Goal: Task Accomplishment & Management: Manage account settings

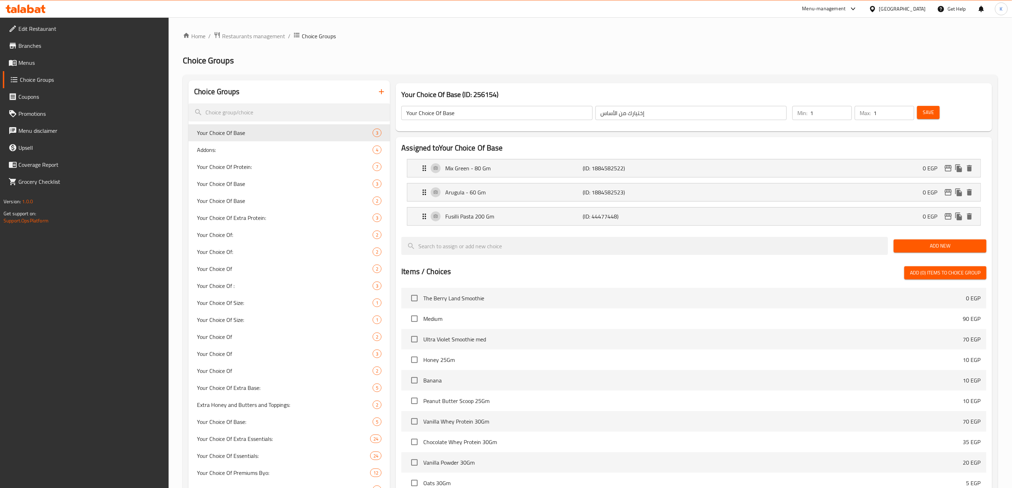
scroll to position [330, 0]
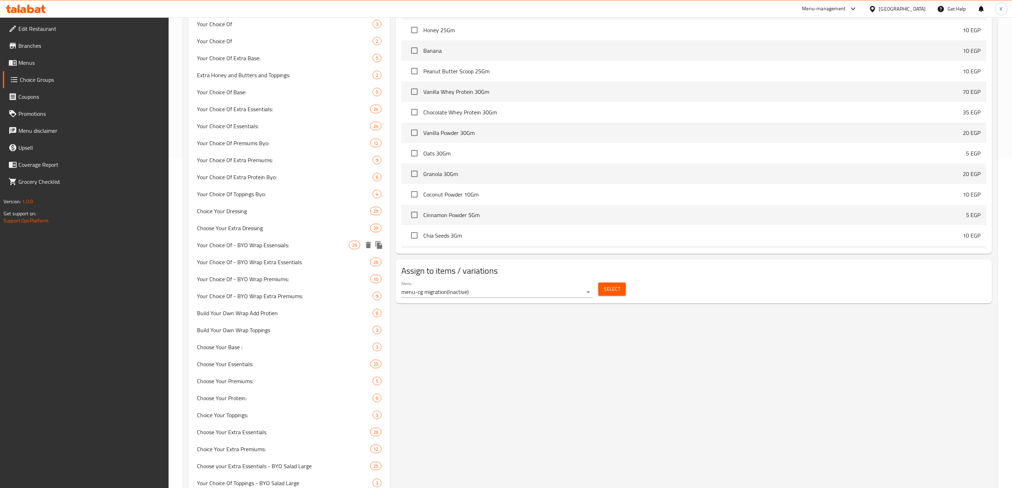
click at [226, 244] on span "Your Choice Of - BYO Wrap Essensials:" at bounding box center [273, 245] width 152 height 9
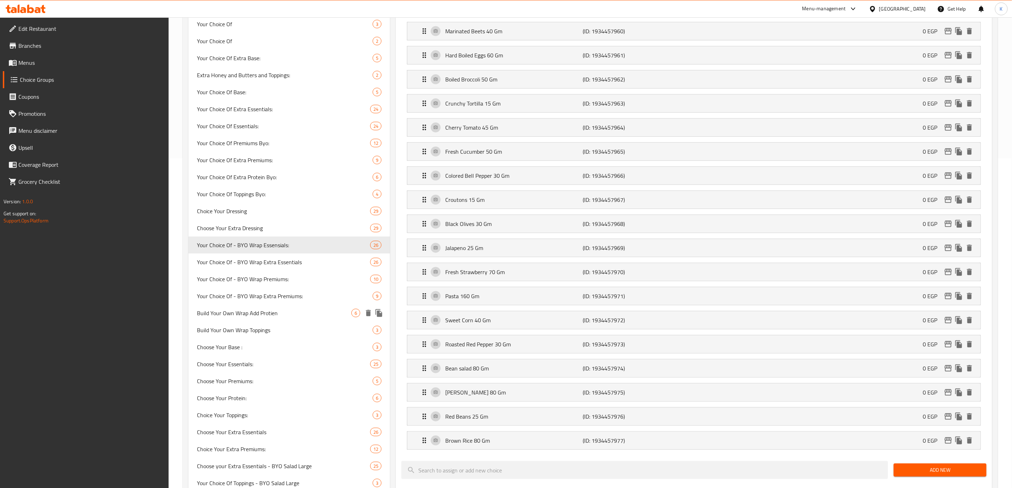
type input "Your Choice Of - BYO Wrap Essensials:"
type input "إختيارك من أساسيات - إصنع الراب الخاص بك:"
type input "4"
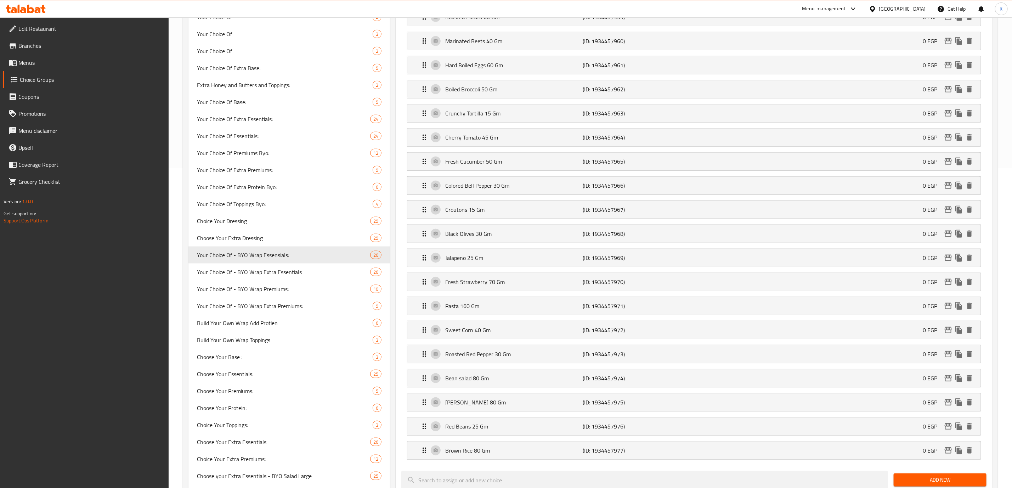
scroll to position [159, 0]
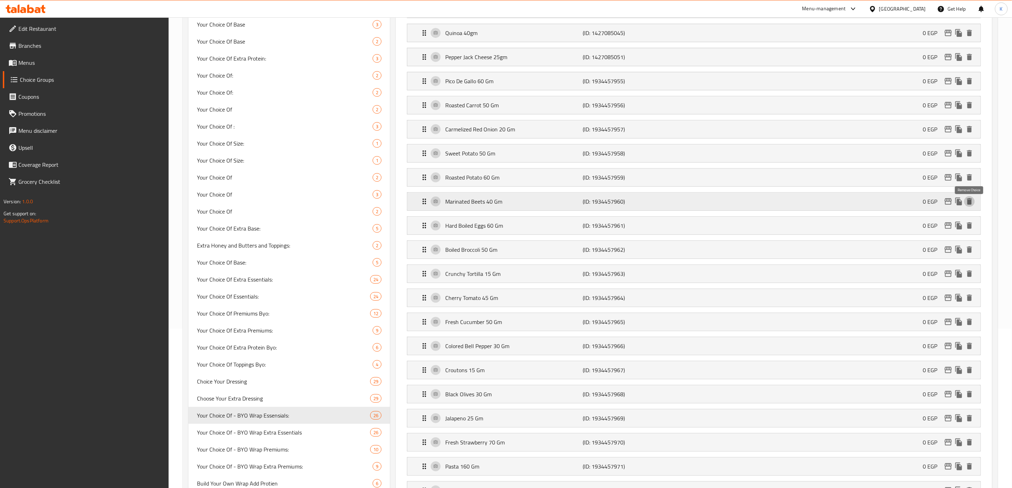
click at [971, 205] on icon "delete" at bounding box center [969, 201] width 5 height 6
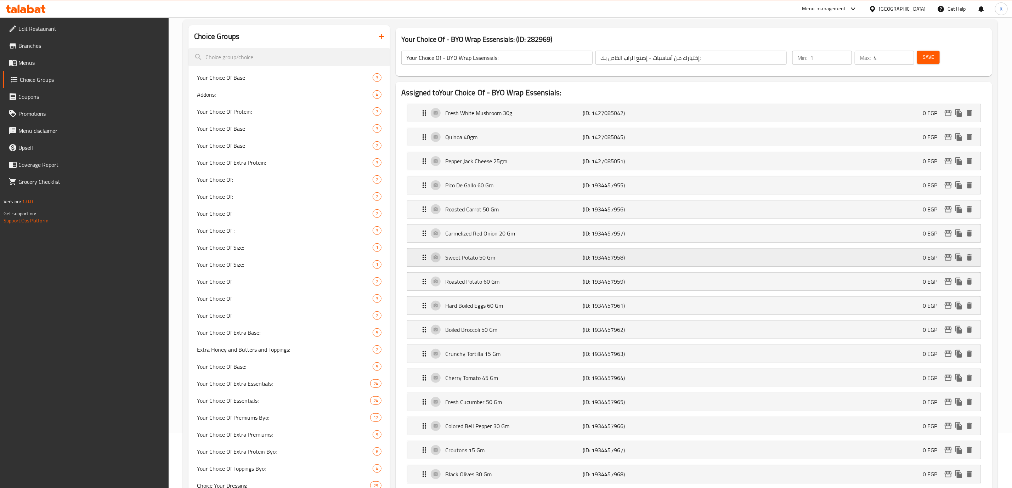
scroll to position [0, 0]
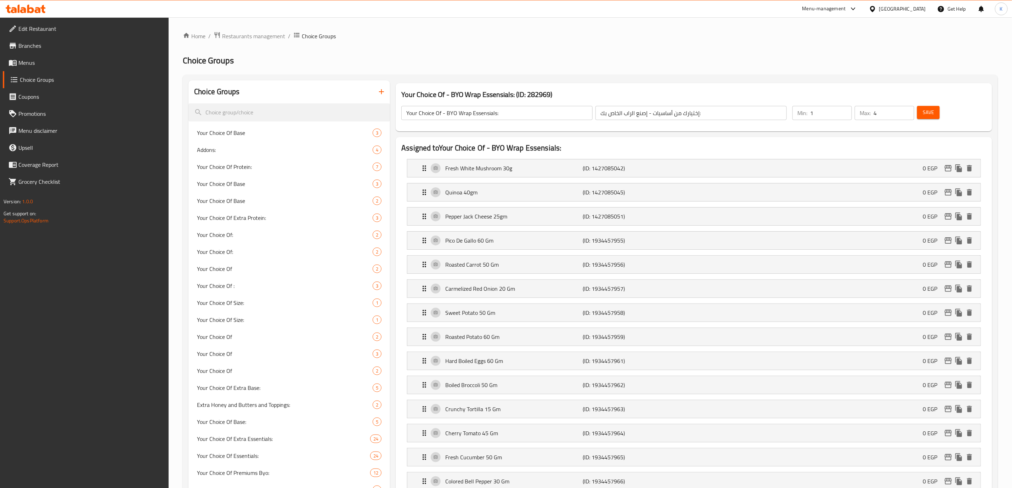
click at [933, 113] on span "Save" at bounding box center [928, 112] width 11 height 9
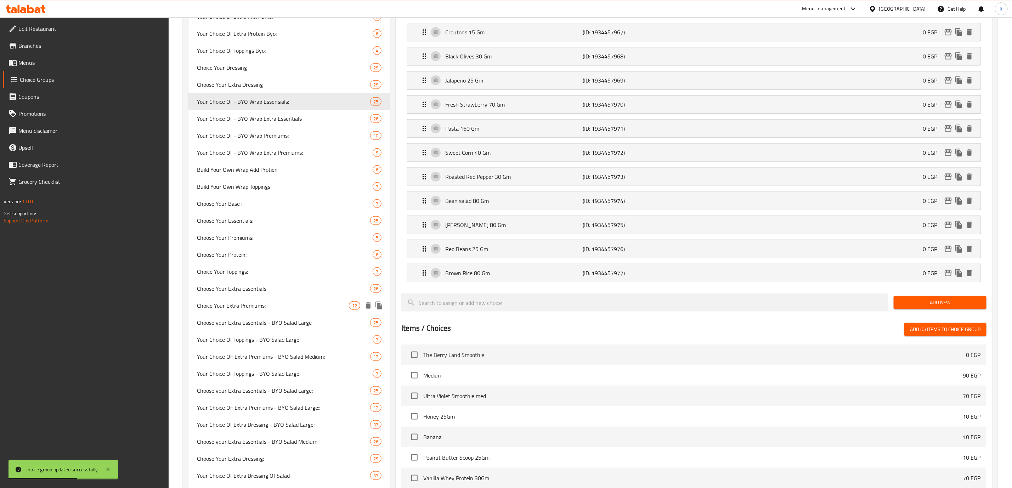
scroll to position [531, 0]
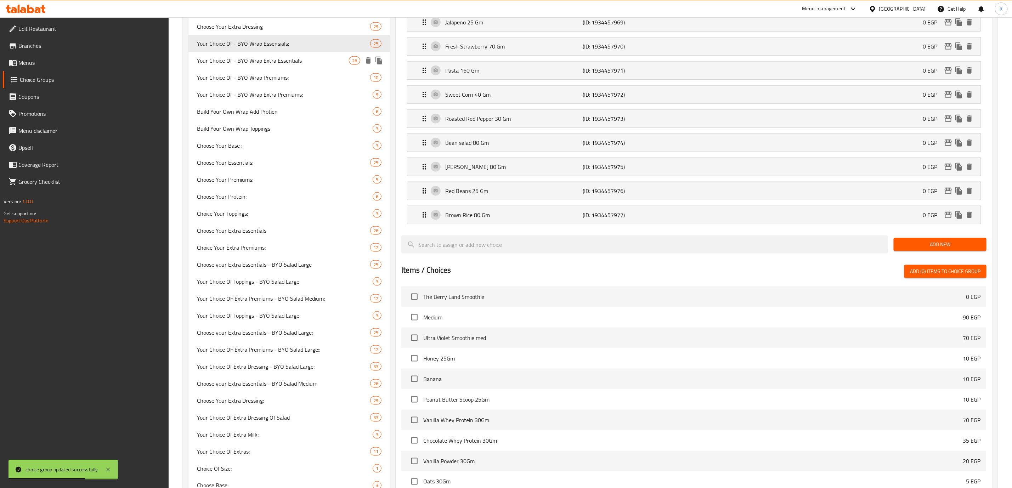
click at [276, 57] on span "Your Choice Of - BYO Wrap Extra Essentials" at bounding box center [273, 60] width 152 height 9
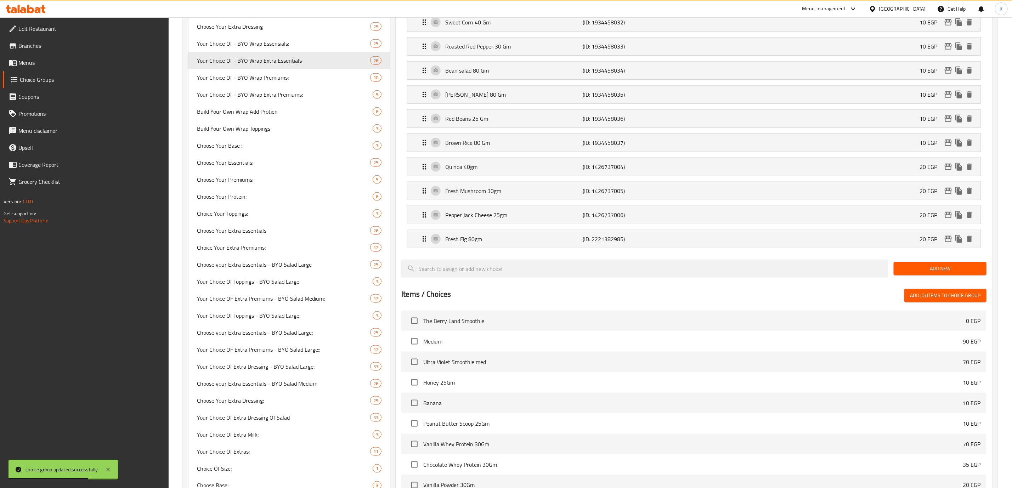
type input "Your Choice Of - BYO Wrap Extra Essentials"
type input "إختيارك من الأساسيات الإضافية - إصنع الراب الخاص بك:"
type input "0"
type input "2"
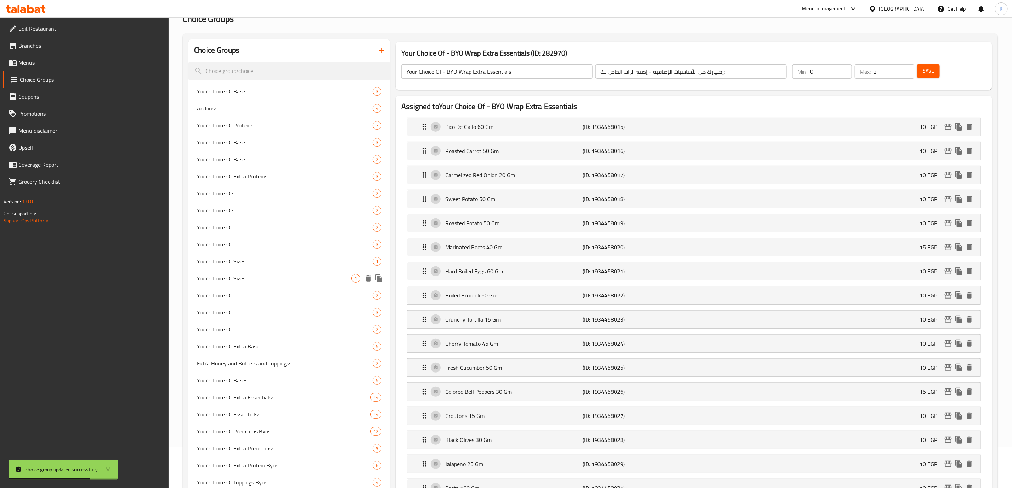
scroll to position [0, 0]
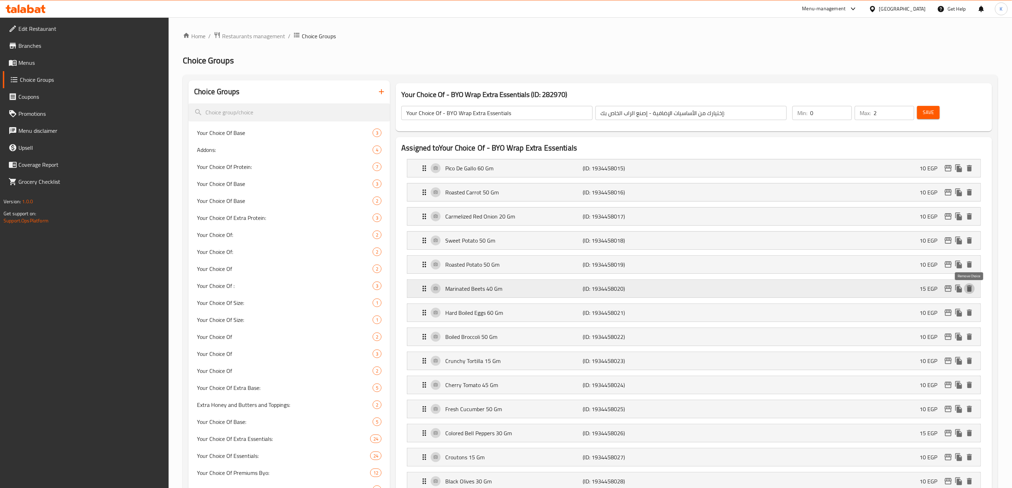
click at [971, 290] on icon "delete" at bounding box center [969, 289] width 5 height 6
click at [928, 114] on span "Save" at bounding box center [928, 112] width 11 height 9
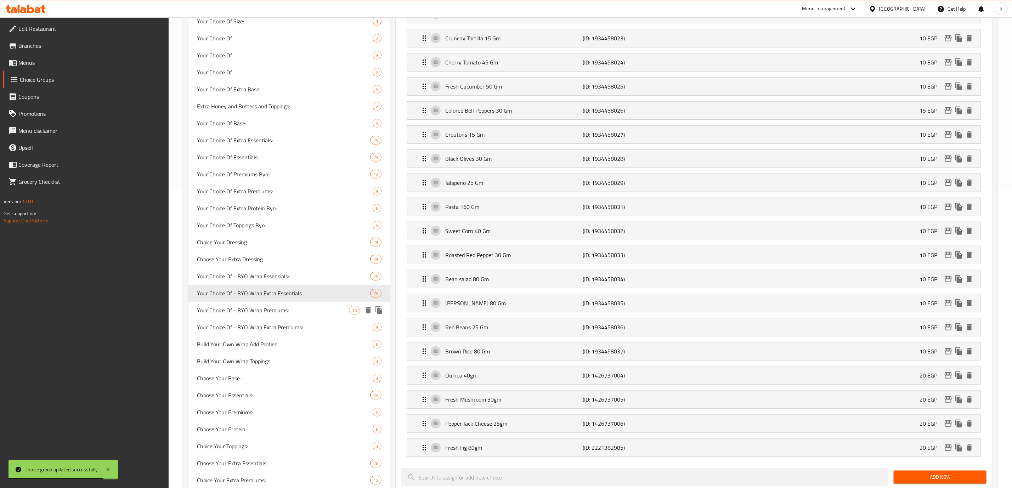
scroll to position [319, 0]
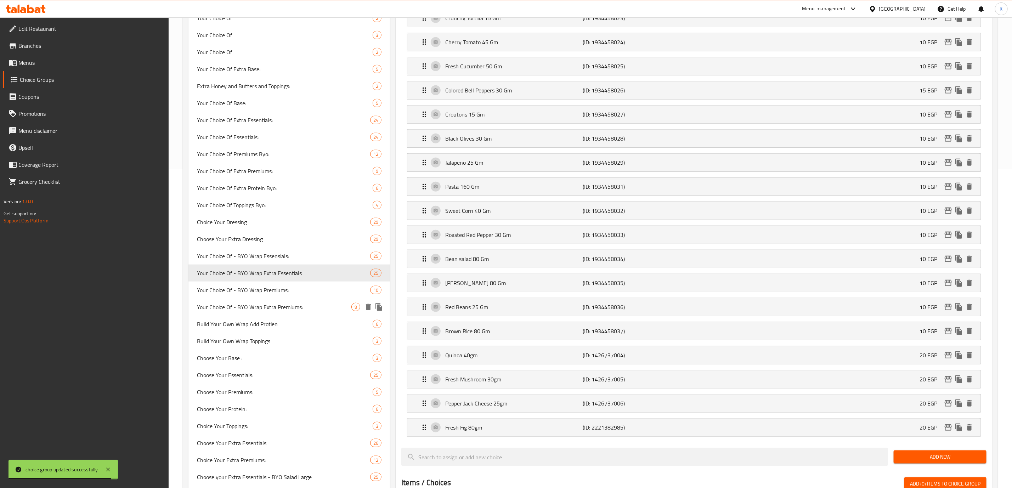
click at [239, 303] on span "Your Choice Of - BYO Wrap Extra Premiums:" at bounding box center [274, 307] width 154 height 9
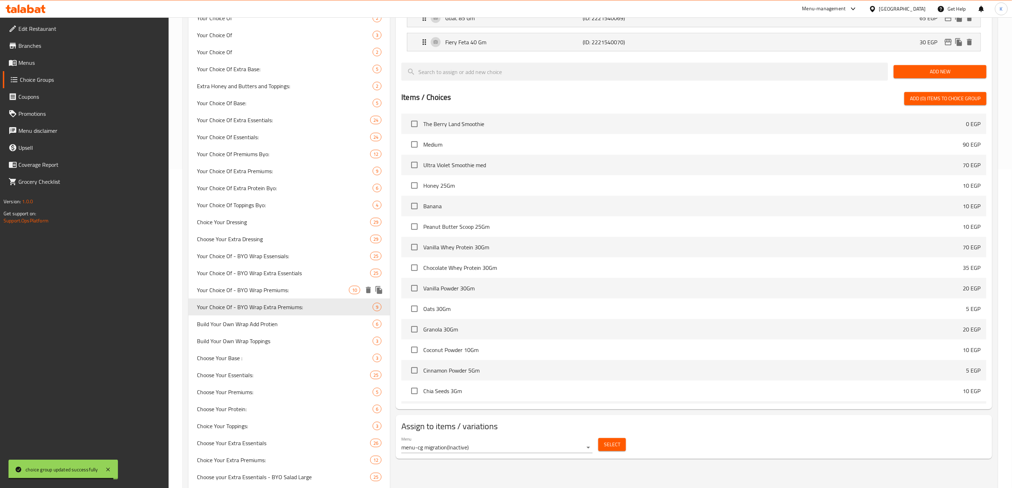
type input "Your Choice Of - BYO Wrap Extra Premiums:"
type input "إختيارك من البريميم الإضافية - إصنع الراب الخاص بك:"
type input "1"
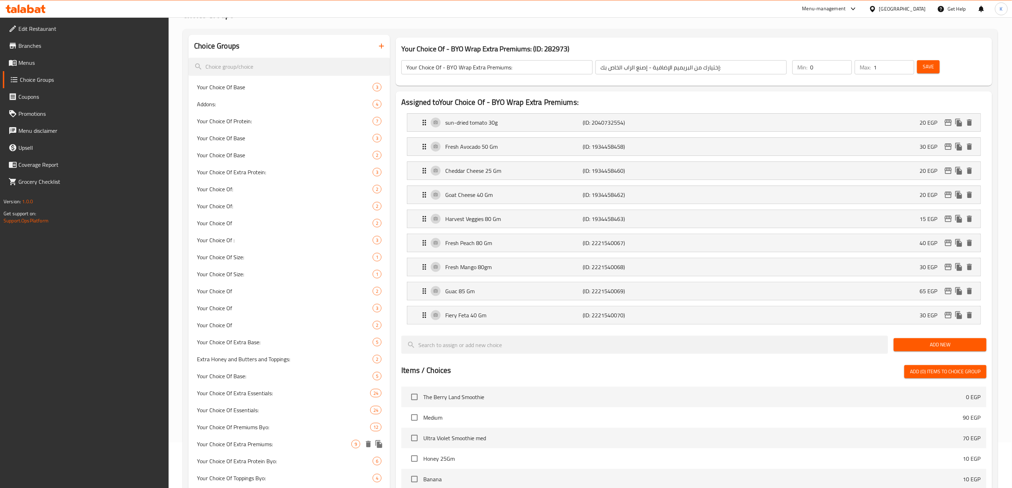
scroll to position [0, 0]
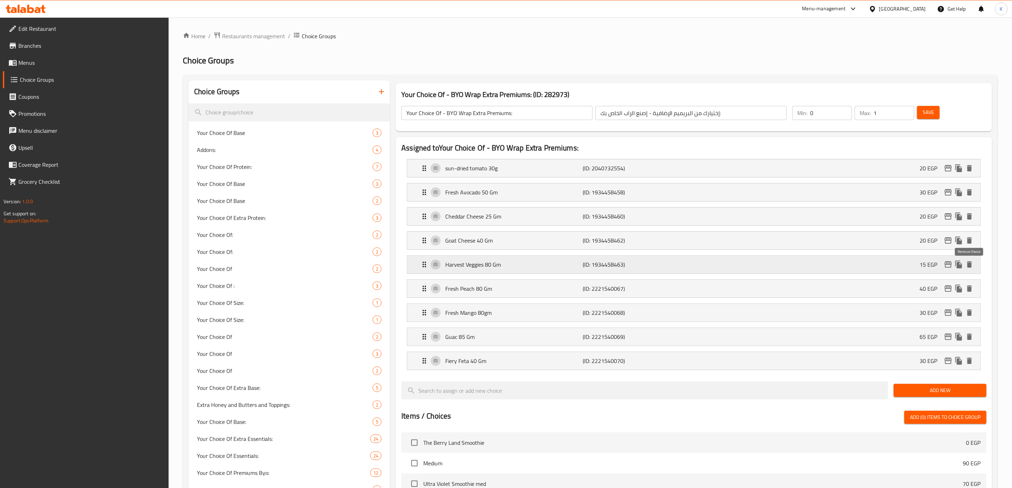
click at [971, 265] on icon "delete" at bounding box center [969, 264] width 5 height 6
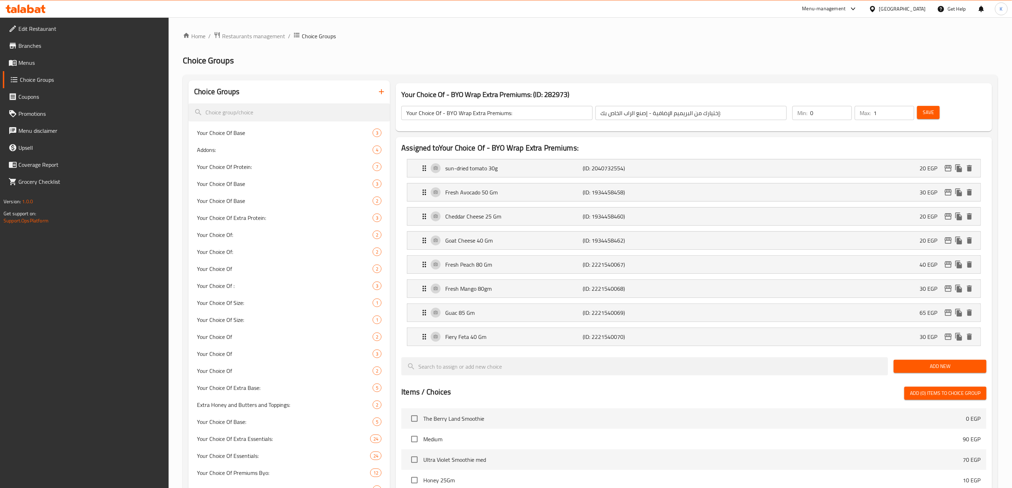
click at [933, 112] on span "Save" at bounding box center [928, 112] width 11 height 9
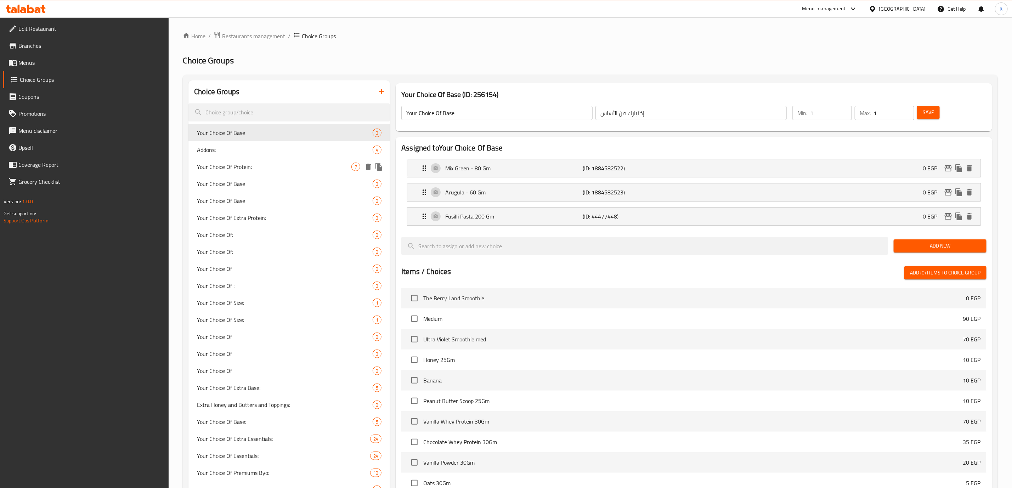
scroll to position [364, 0]
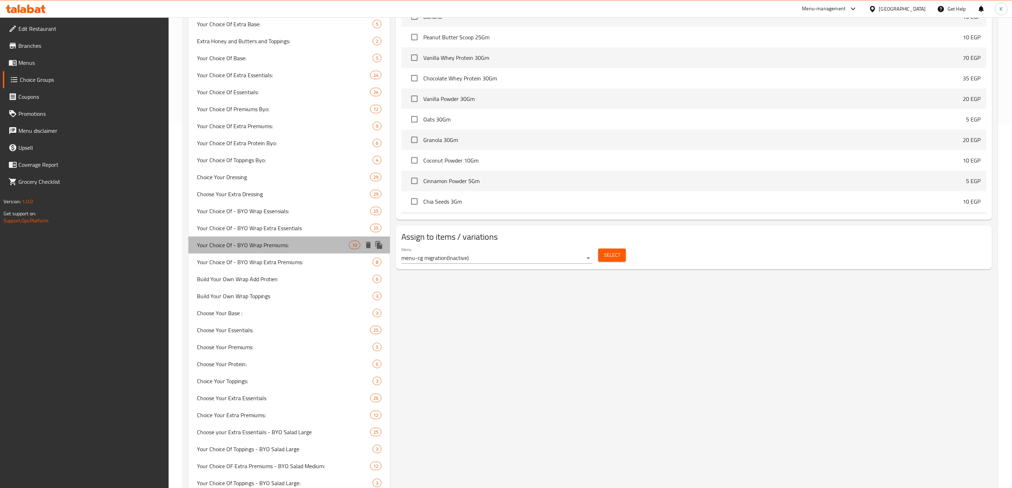
click at [227, 242] on span "Your Choice Of - BYO Wrap Premiums:" at bounding box center [273, 245] width 152 height 9
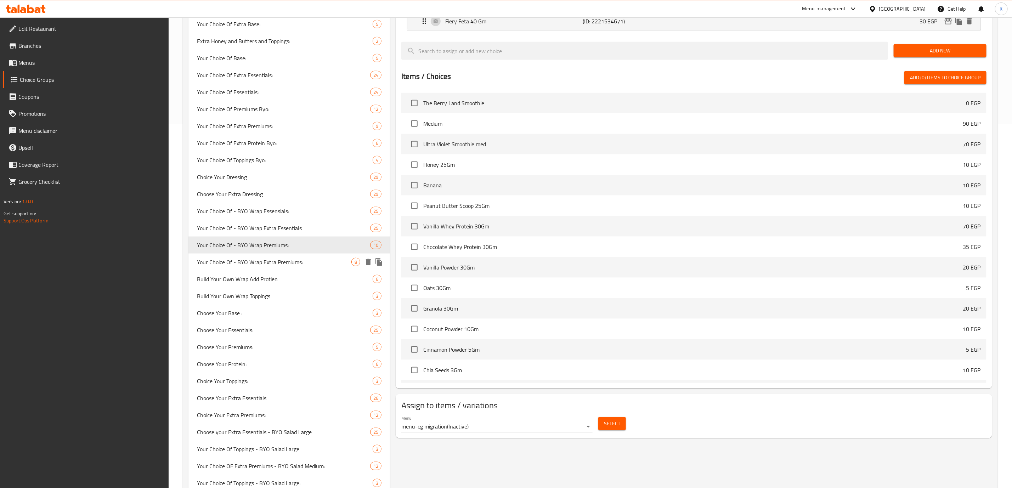
type input "Your Choice Of - BYO Wrap Premiums:"
type input "إختيارك من بريميم - إصنع الراب الخاص بك:"
type input "0"
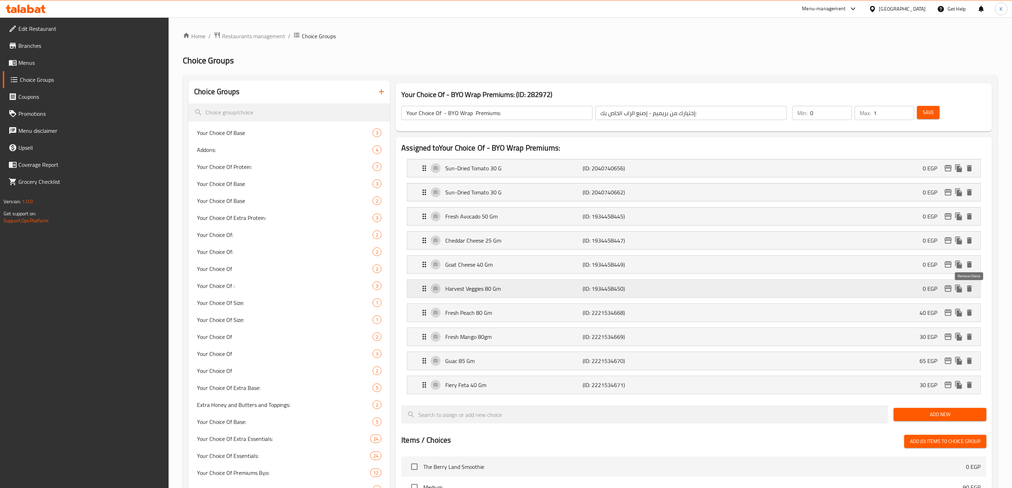
click at [899, 290] on icon "delete" at bounding box center [969, 289] width 5 height 6
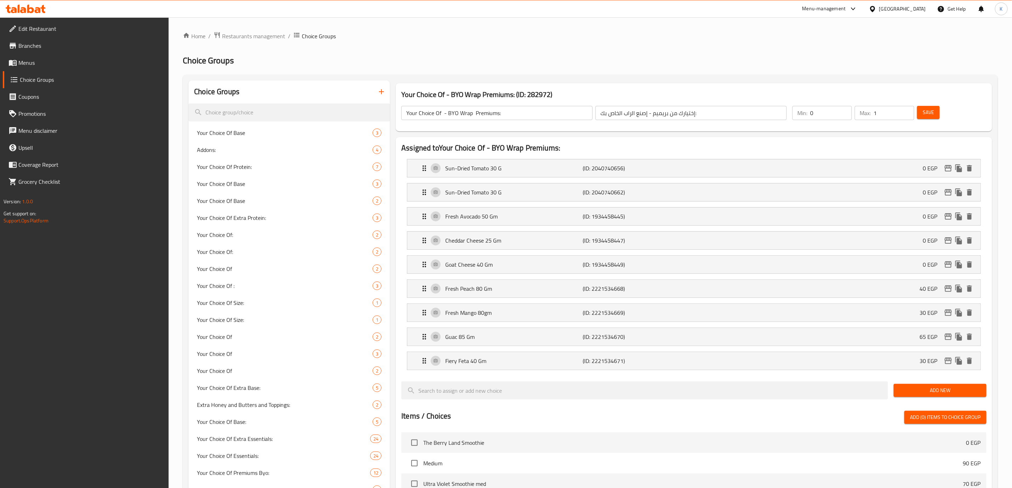
click at [899, 115] on span "Save" at bounding box center [928, 112] width 11 height 9
